Goal: Information Seeking & Learning: Find specific fact

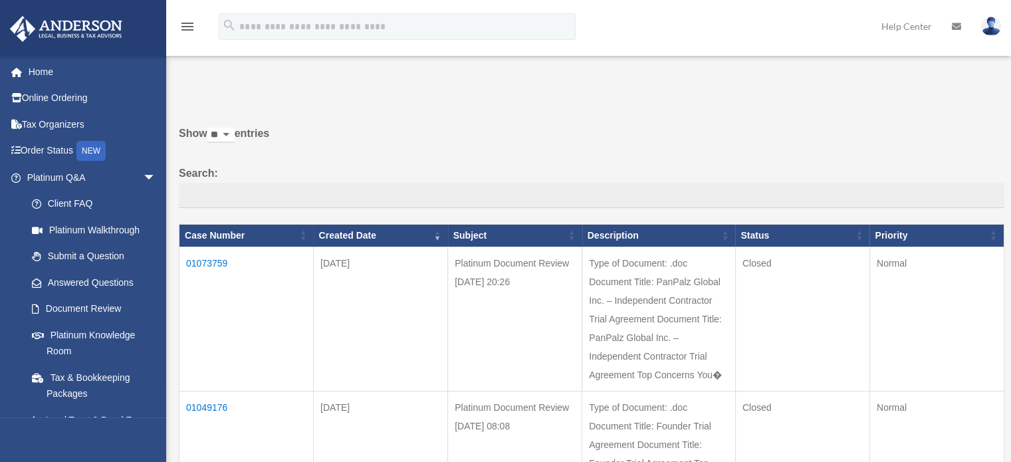
click at [218, 260] on td "01073759" at bounding box center [246, 318] width 134 height 144
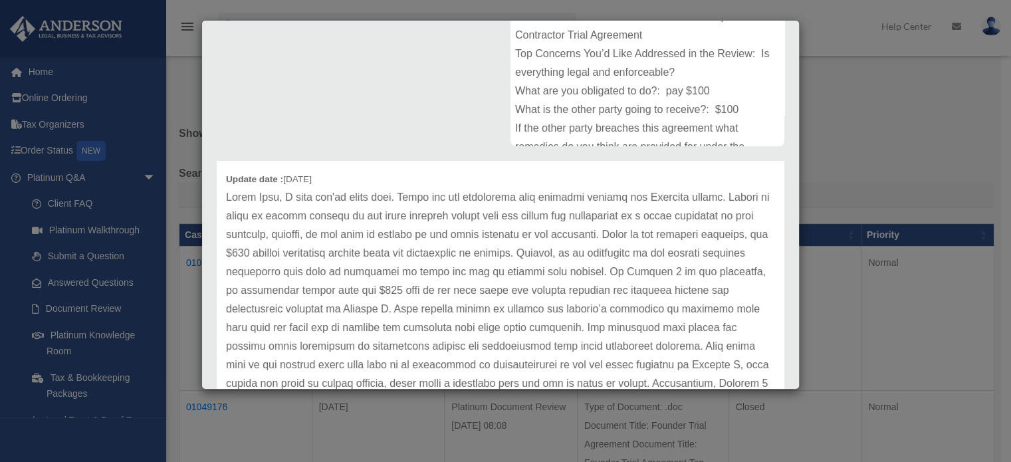
scroll to position [66, 0]
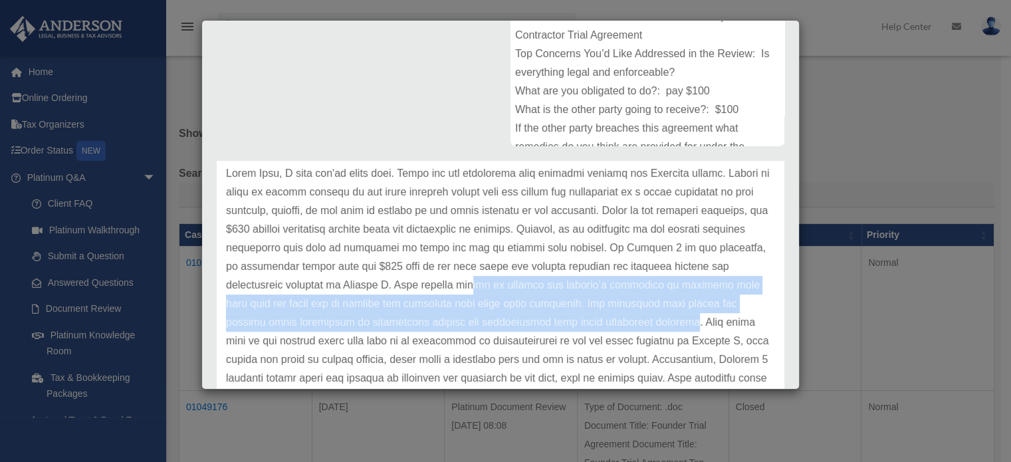
drag, startPoint x: 550, startPoint y: 285, endPoint x: 727, endPoint y: 318, distance: 179.8
click at [727, 318] on p at bounding box center [500, 359] width 549 height 391
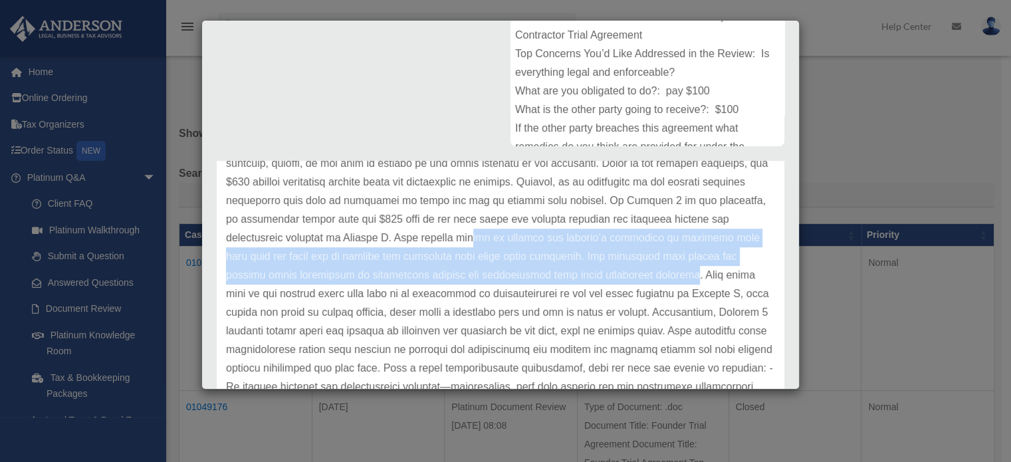
scroll to position [133, 0]
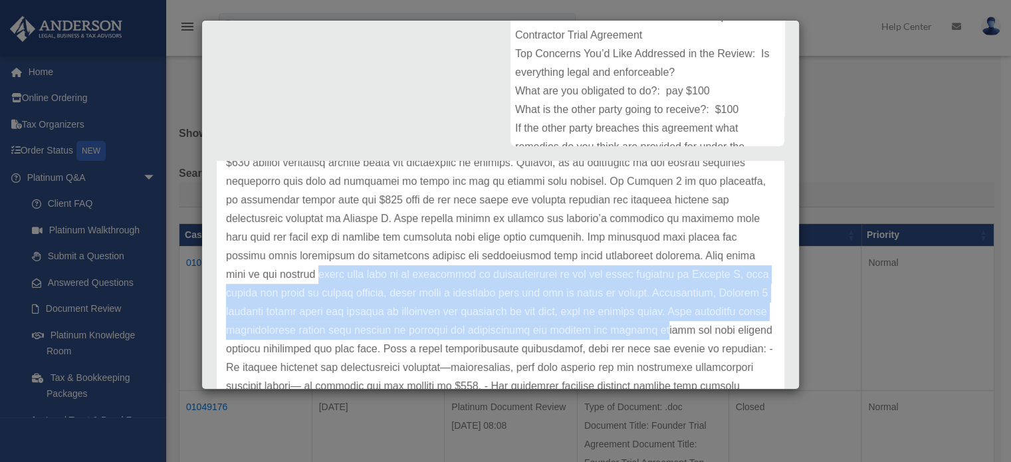
drag, startPoint x: 354, startPoint y: 273, endPoint x: 710, endPoint y: 322, distance: 359.4
click at [710, 322] on p at bounding box center [500, 293] width 549 height 391
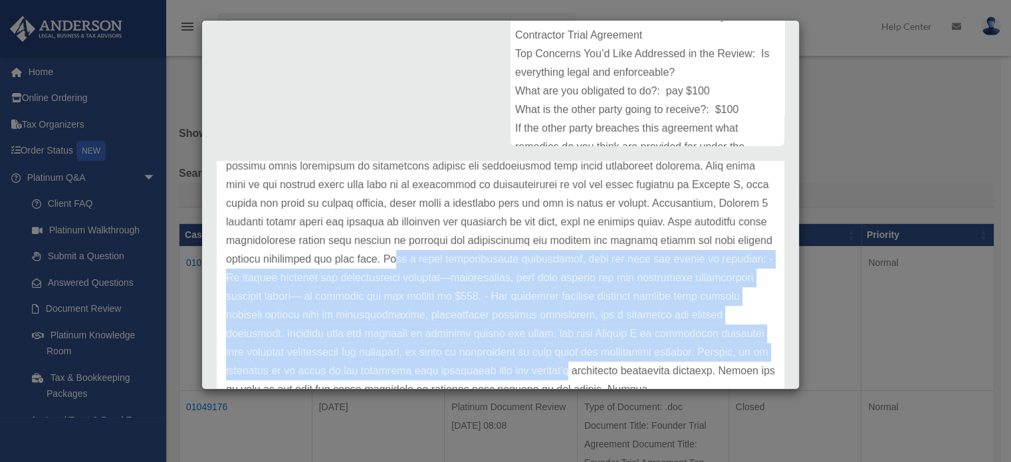
scroll to position [241, 0]
drag, startPoint x: 467, startPoint y: 280, endPoint x: 718, endPoint y: 343, distance: 258.3
click at [724, 343] on p at bounding box center [500, 203] width 549 height 391
click at [542, 338] on p at bounding box center [500, 203] width 549 height 391
click at [548, 317] on p at bounding box center [500, 203] width 549 height 391
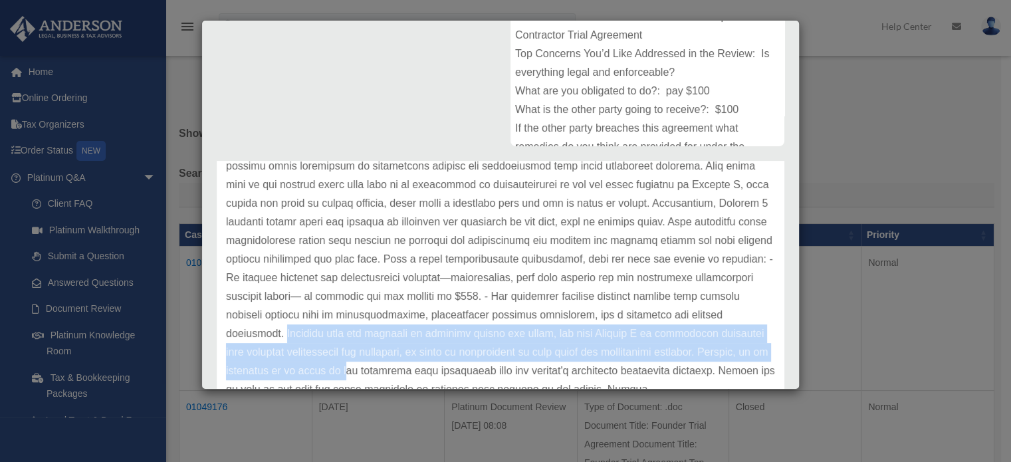
scroll to position [332, 0]
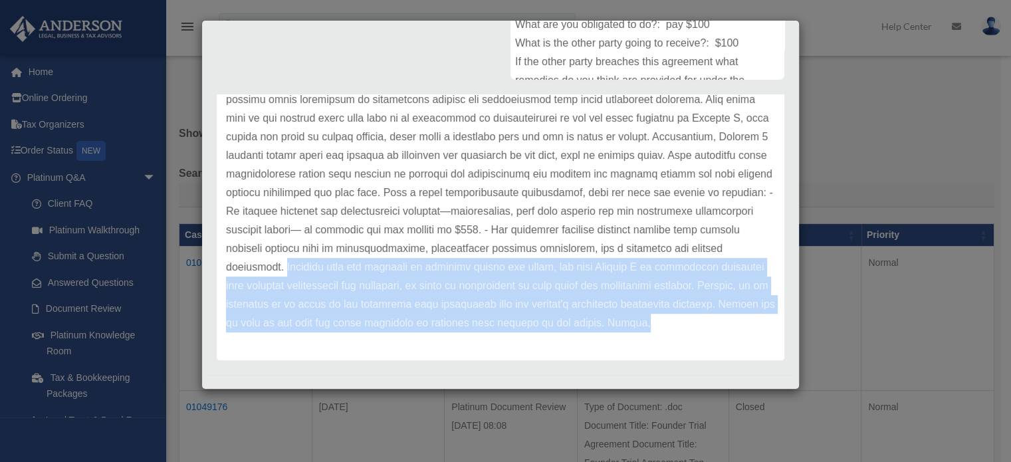
drag, startPoint x: 383, startPoint y: 312, endPoint x: 508, endPoint y: 343, distance: 128.9
click at [508, 343] on div "Update date : 08-12-2025" at bounding box center [500, 137] width 567 height 446
